Goal: Task Accomplishment & Management: Complete application form

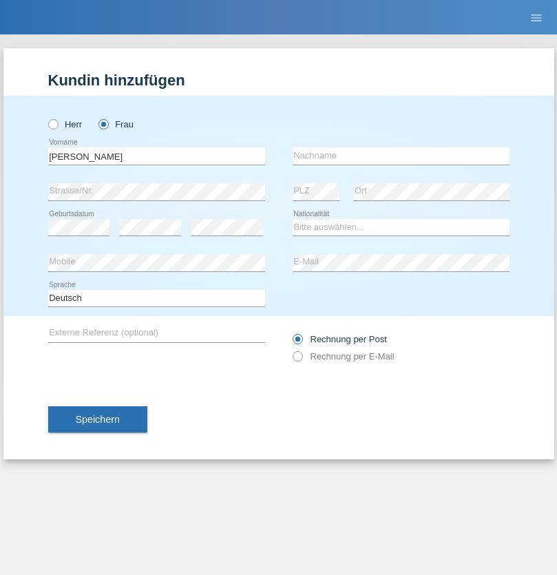
type input "[PERSON_NAME]"
click at [400, 155] on input "text" at bounding box center [400, 155] width 217 height 17
type input "[PERSON_NAME]"
select select "UA"
select select "C"
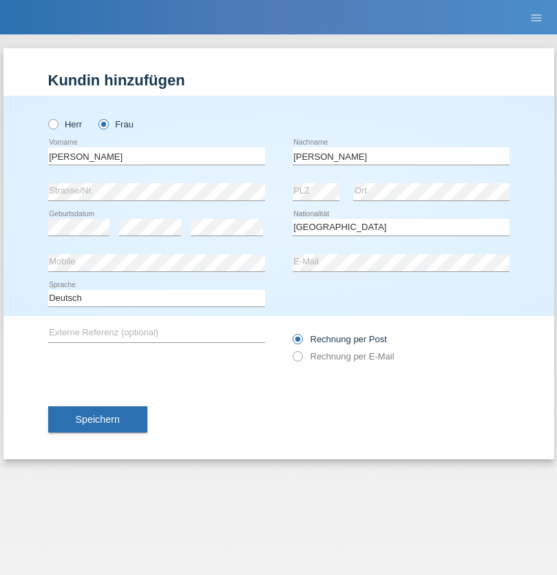
select select "09"
select select "12"
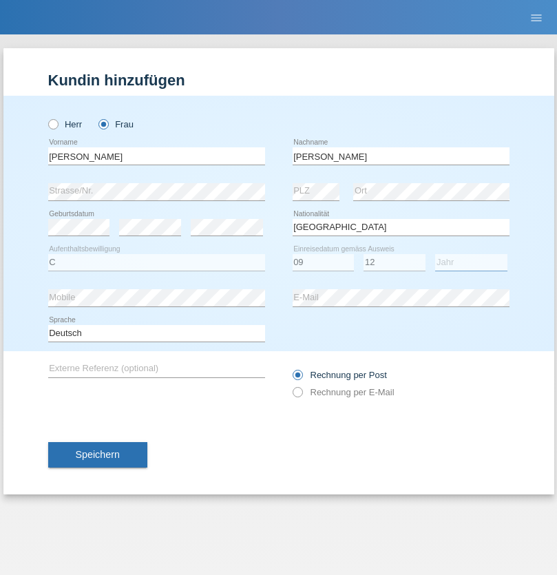
select select "2021"
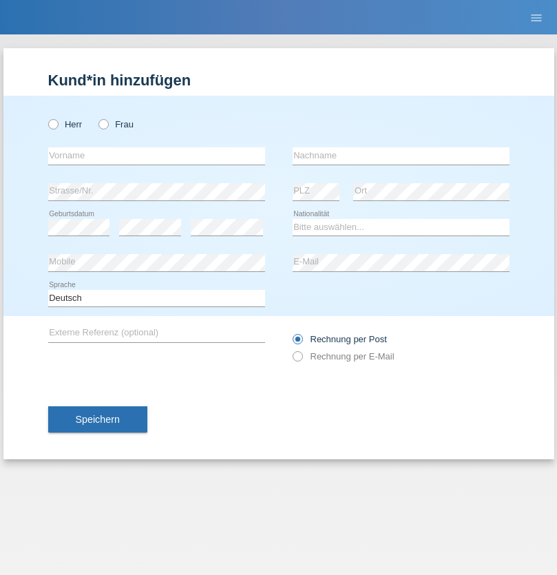
radio input "true"
click at [156, 155] on input "text" at bounding box center [156, 155] width 217 height 17
type input "K"
click at [400, 155] on input "text" at bounding box center [400, 155] width 217 height 17
type input "Keel"
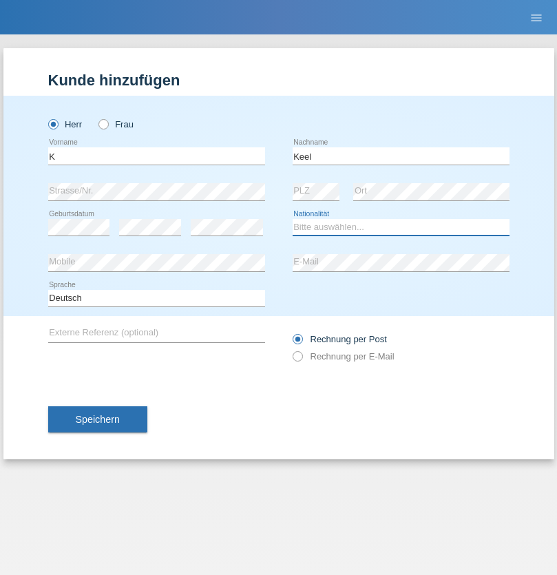
select select "CH"
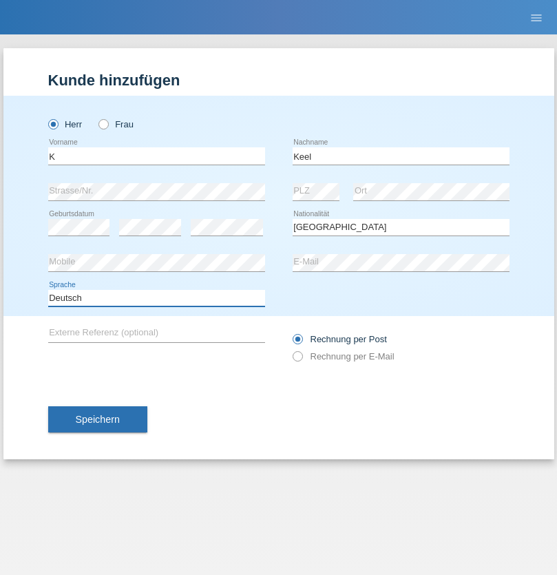
select select "en"
